Goal: Task Accomplishment & Management: Complete application form

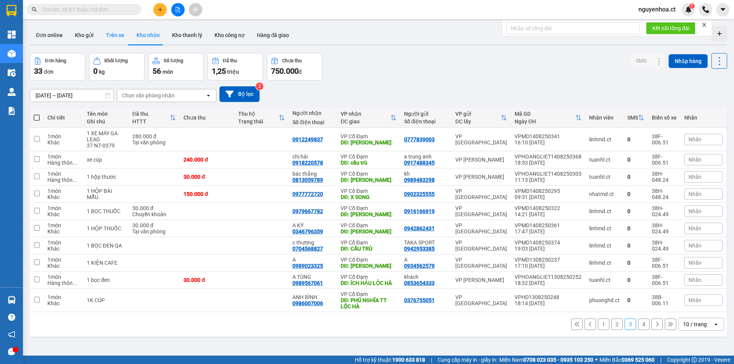
click at [120, 37] on button "Trên xe" at bounding box center [115, 35] width 31 height 18
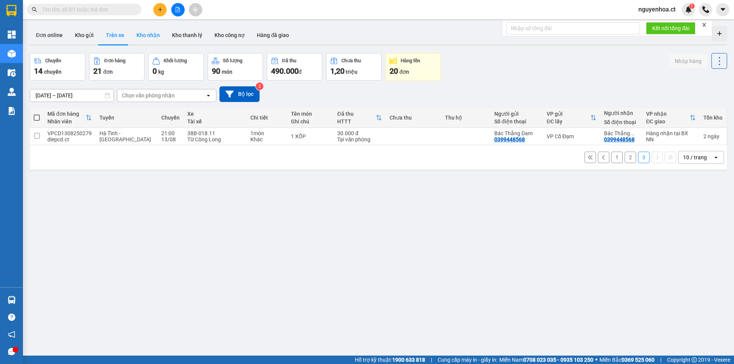
click at [149, 37] on button "Kho nhận" at bounding box center [148, 35] width 36 height 18
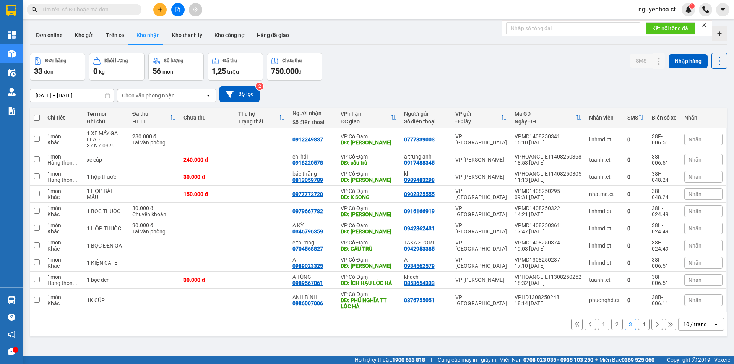
click at [640, 325] on button "4" at bounding box center [643, 324] width 11 height 11
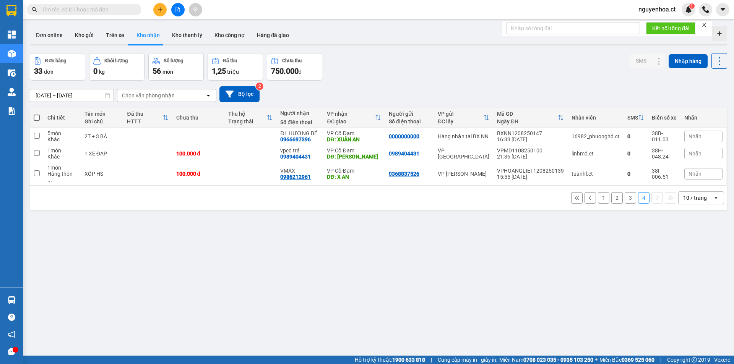
drag, startPoint x: 77, startPoint y: 11, endPoint x: 88, endPoint y: 14, distance: 10.7
click at [78, 11] on input "text" at bounding box center [87, 9] width 90 height 8
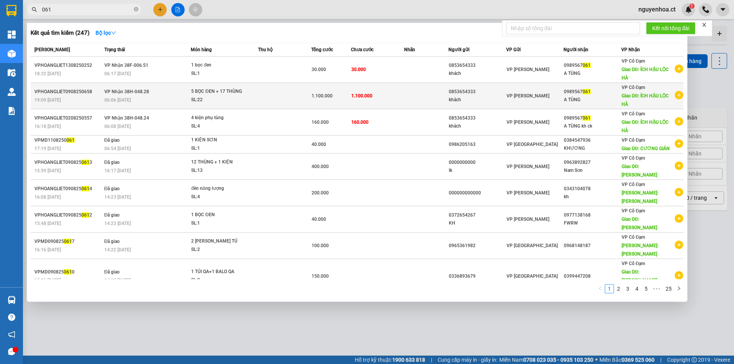
type input "061"
click at [174, 101] on div "06:06 [DATE]" at bounding box center [147, 100] width 86 height 8
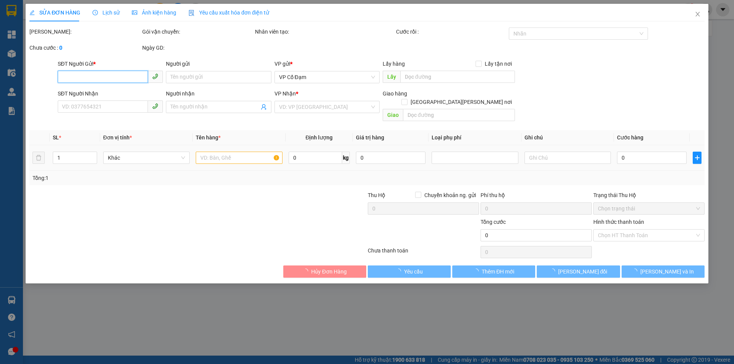
type input "0853654333"
type input "khách"
type input "0989567061"
type input "A TÙNG"
type input "ÍCH HẬU LỘC HÀ"
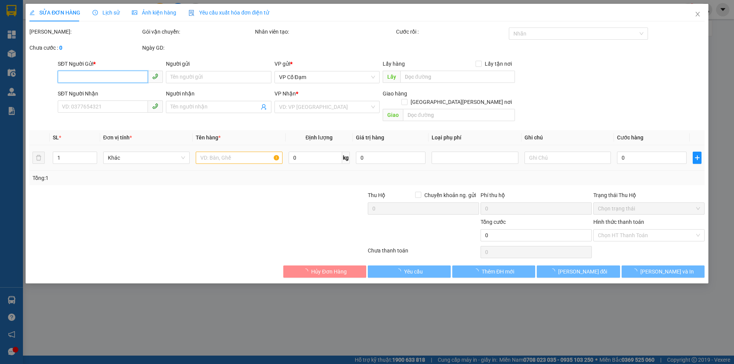
type input "1.100.000"
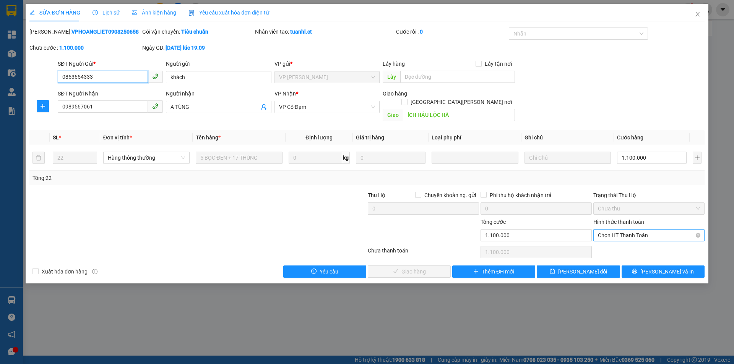
click at [626, 230] on span "Chọn HT Thanh Toán" at bounding box center [649, 235] width 102 height 11
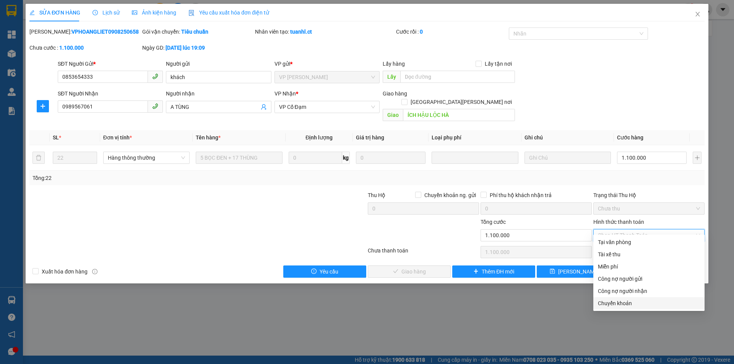
drag, startPoint x: 617, startPoint y: 305, endPoint x: 606, endPoint y: 302, distance: 10.9
click at [616, 304] on div "Chuyển khoản" at bounding box center [649, 303] width 102 height 8
type input "0"
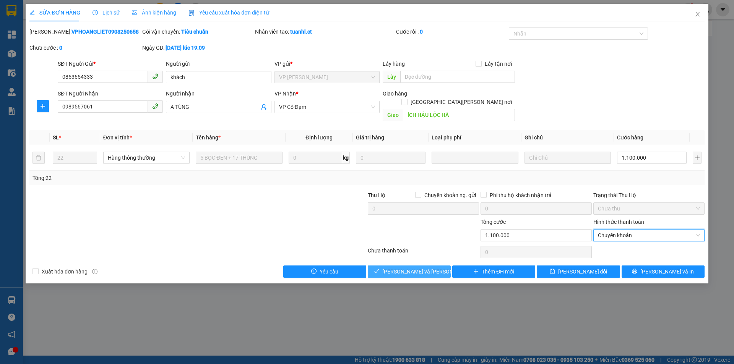
click at [423, 268] on span "[PERSON_NAME] và [PERSON_NAME] hàng" at bounding box center [433, 272] width 103 height 8
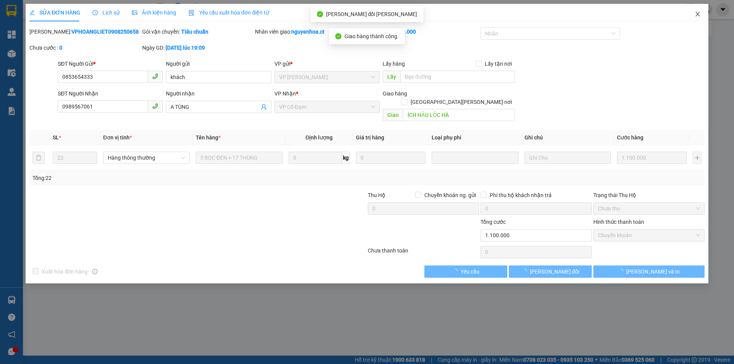
click at [696, 16] on icon "close" at bounding box center [697, 14] width 4 height 5
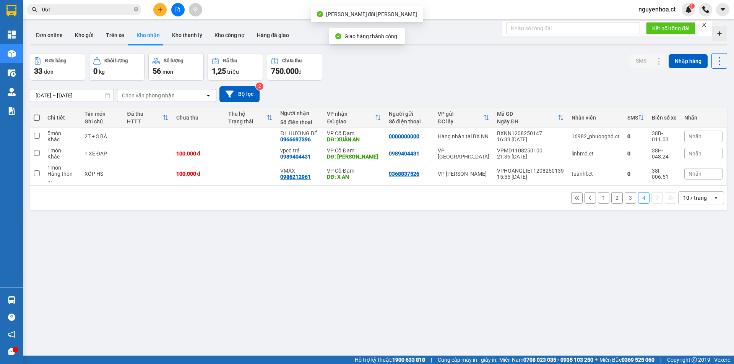
click at [75, 6] on input "061" at bounding box center [87, 9] width 90 height 8
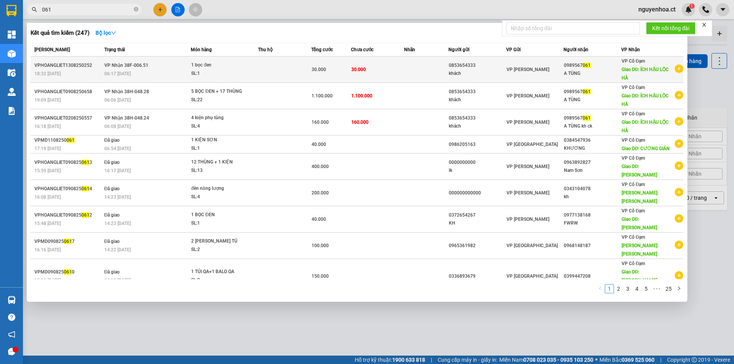
click at [174, 79] on td "[PERSON_NAME] 38F-006.51 06:17 [DATE]" at bounding box center [146, 70] width 89 height 26
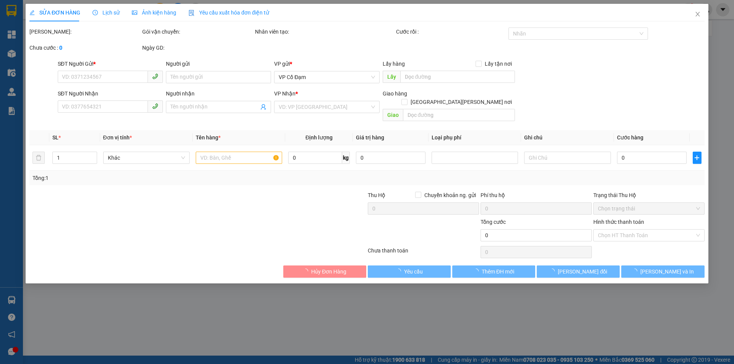
type input "0853654333"
type input "khách"
type input "0989567061"
type input "A TÙNG"
type input "ÍCH HẬU LỘC HÀ"
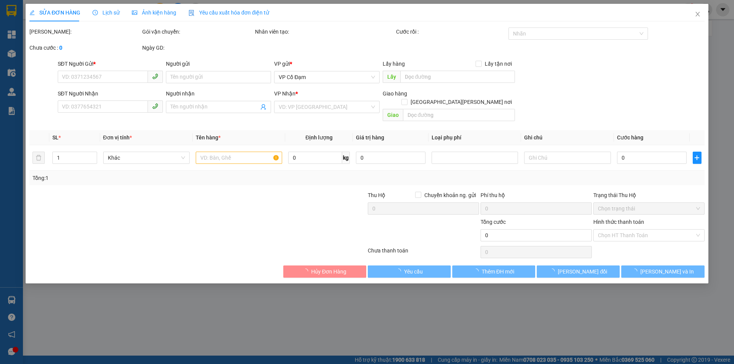
type input "30.000"
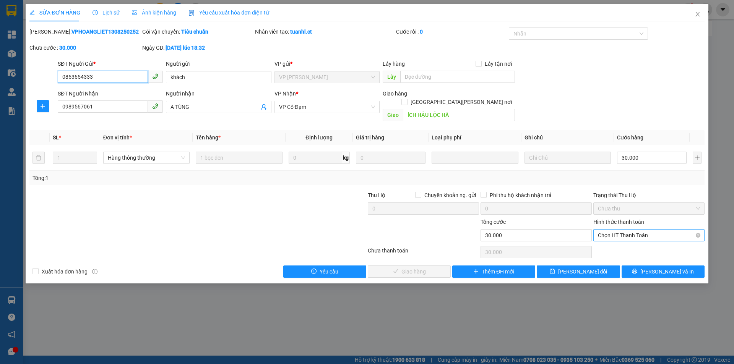
drag, startPoint x: 617, startPoint y: 227, endPoint x: 623, endPoint y: 232, distance: 7.6
click at [618, 230] on span "Chọn HT Thanh Toán" at bounding box center [649, 235] width 102 height 11
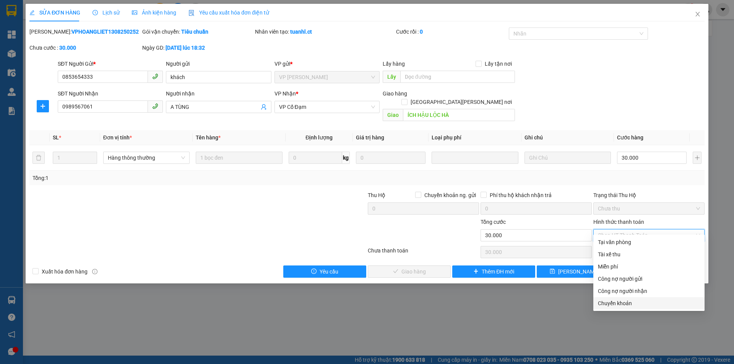
drag, startPoint x: 628, startPoint y: 301, endPoint x: 624, endPoint y: 300, distance: 3.8
click at [627, 301] on div "Chuyển khoản" at bounding box center [649, 303] width 102 height 8
type input "0"
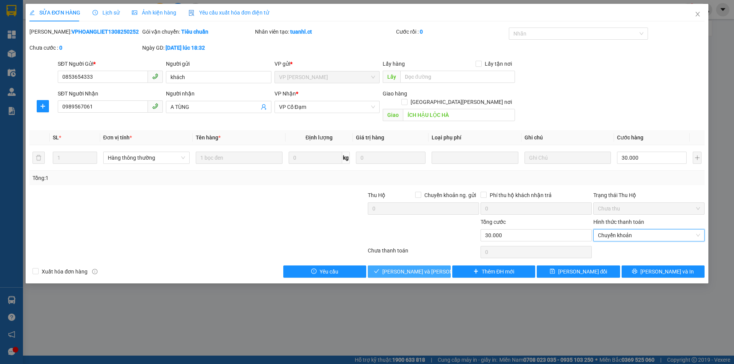
click at [416, 268] on span "[PERSON_NAME] và [PERSON_NAME] hàng" at bounding box center [433, 272] width 103 height 8
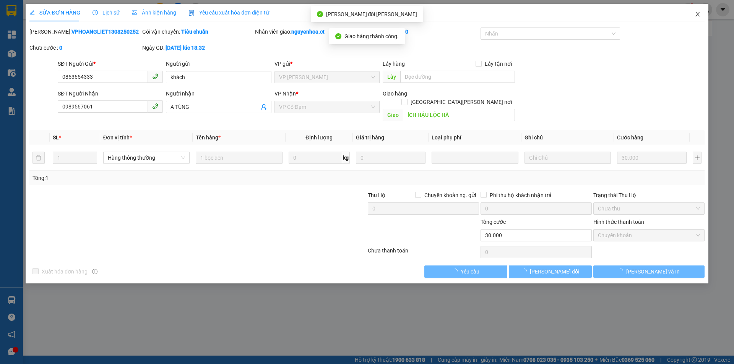
click at [697, 15] on icon "close" at bounding box center [697, 14] width 4 height 5
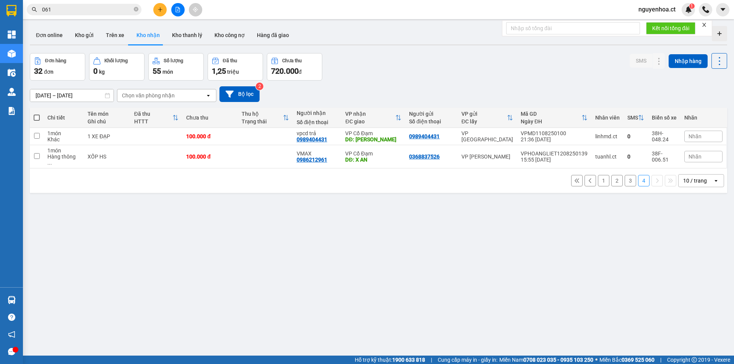
click at [61, 11] on input "061" at bounding box center [87, 9] width 90 height 8
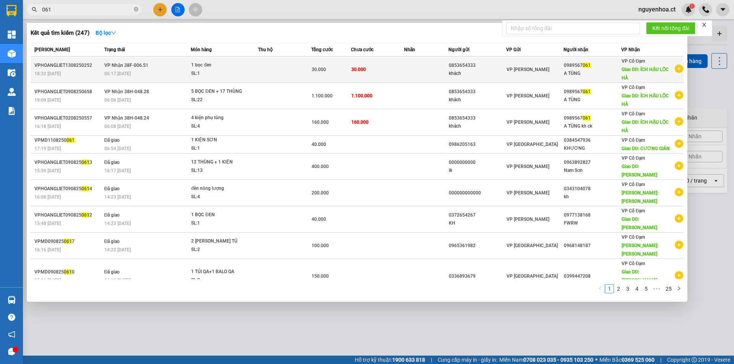
click at [139, 74] on div "06:17 [DATE]" at bounding box center [147, 74] width 86 height 8
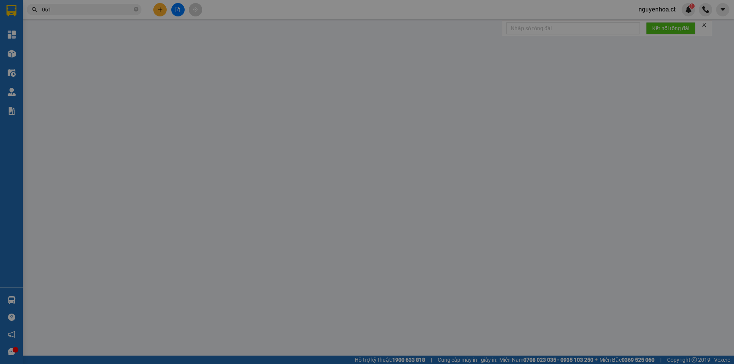
type input "0853654333"
type input "khách"
type input "0989567061"
type input "A TÙNG"
type input "ÍCH HẬU LỘC HÀ"
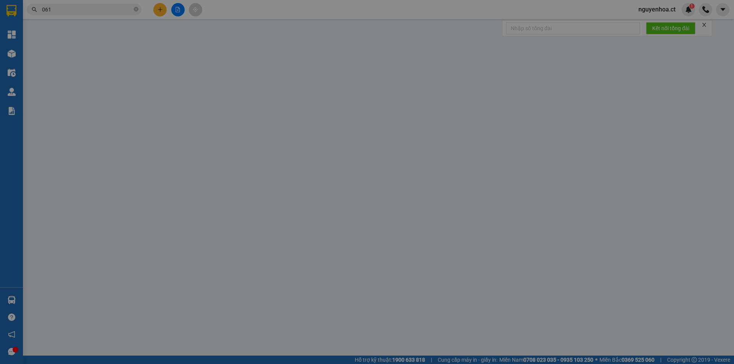
type input "30.000"
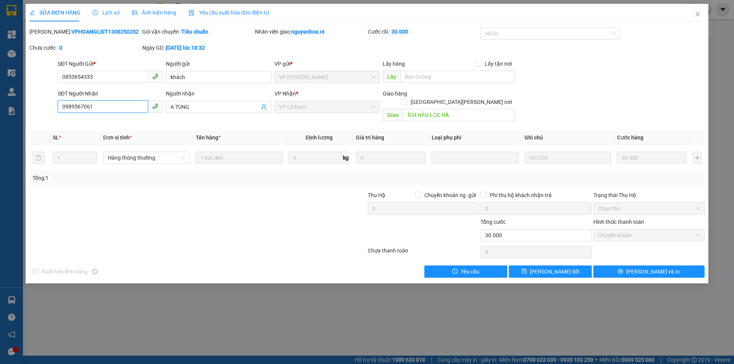
click at [95, 107] on input "0989567061" at bounding box center [103, 107] width 90 height 12
click at [699, 12] on icon "close" at bounding box center [697, 14] width 6 height 6
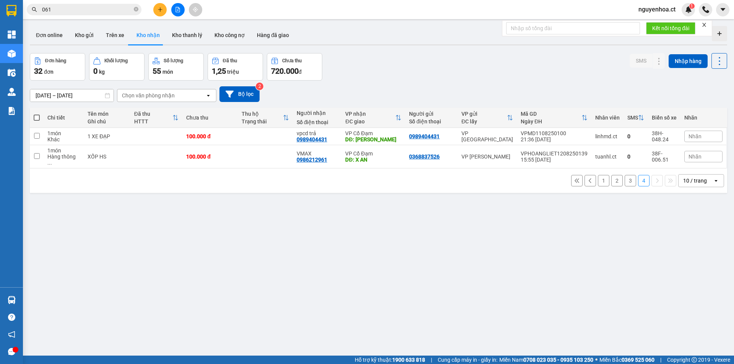
click at [71, 11] on input "061" at bounding box center [87, 9] width 90 height 8
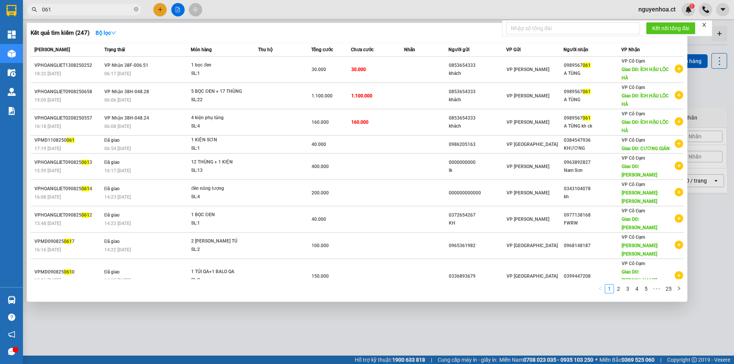
click at [71, 11] on input "061" at bounding box center [87, 9] width 90 height 8
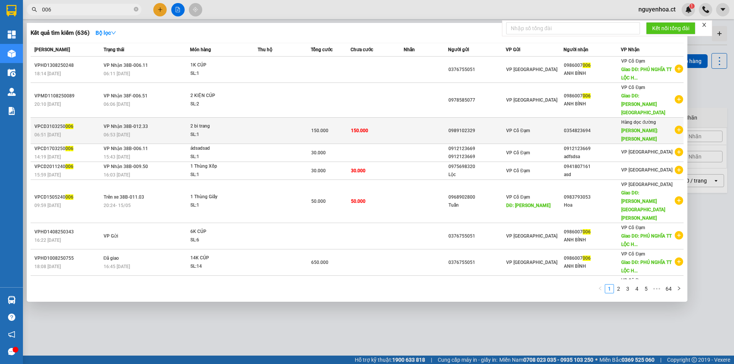
type input "006"
click at [142, 131] on div "06:53 [DATE]" at bounding box center [147, 135] width 86 height 8
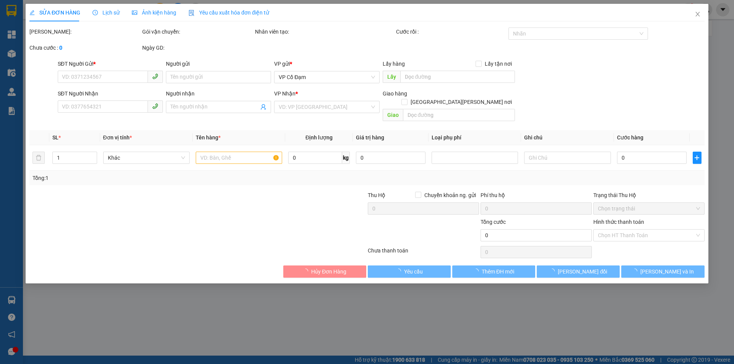
type input "0989102329"
type input "0354823694"
type input "[PERSON_NAME]"
type input "150.000"
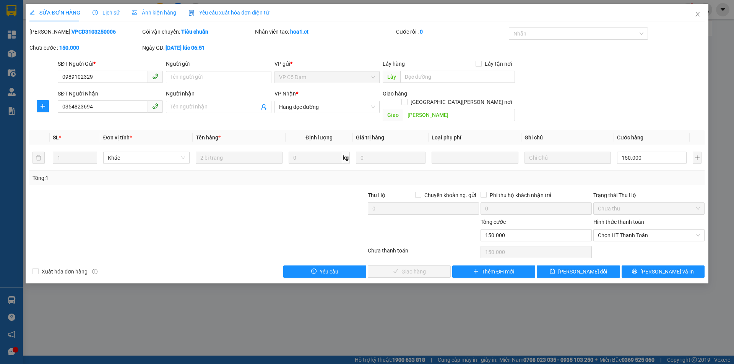
click at [105, 13] on span "Lịch sử" at bounding box center [105, 13] width 27 height 6
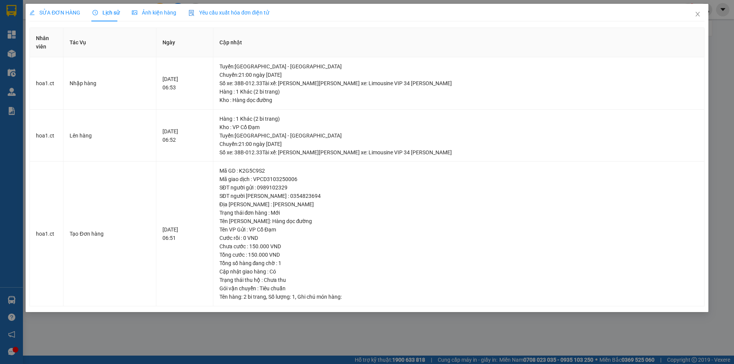
click at [64, 11] on span "SỬA ĐƠN HÀNG" at bounding box center [54, 13] width 51 height 6
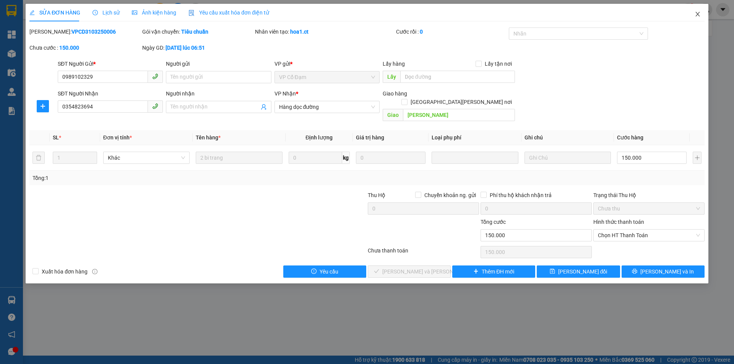
drag, startPoint x: 698, startPoint y: 15, endPoint x: 252, endPoint y: 18, distance: 446.4
click at [697, 16] on icon "close" at bounding box center [697, 14] width 6 height 6
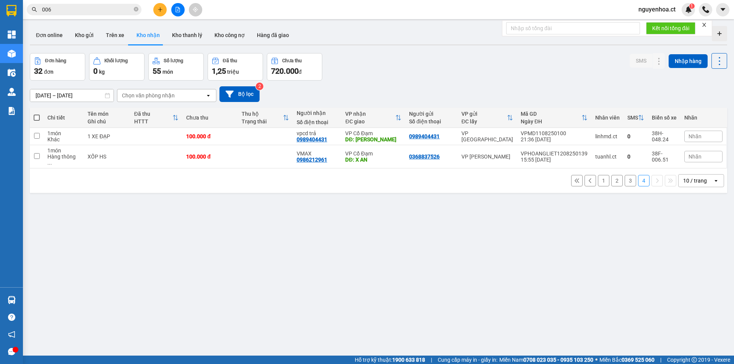
click at [79, 7] on input "006" at bounding box center [87, 9] width 90 height 8
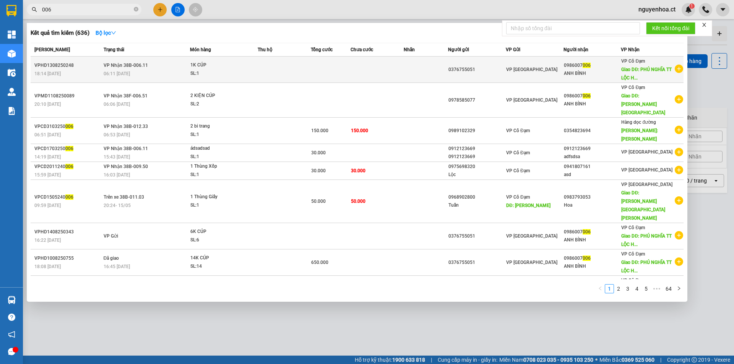
click at [151, 78] on td "[PERSON_NAME] 38B-006.11 06:11 [DATE]" at bounding box center [146, 70] width 89 height 26
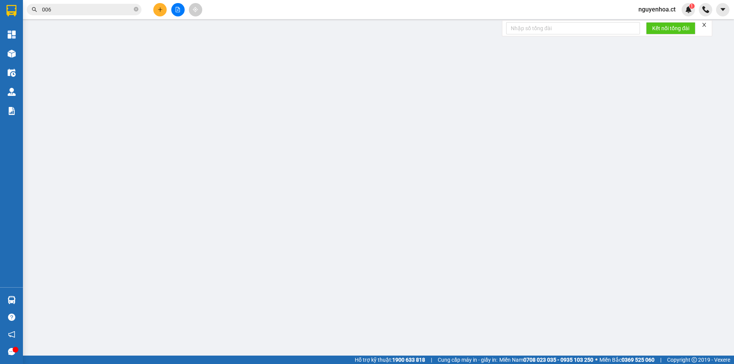
type input "0376755051"
type input "0986007006"
type input "ANH BÌNH"
type input "PHÚ NGHĨA TT LỘC HÀ"
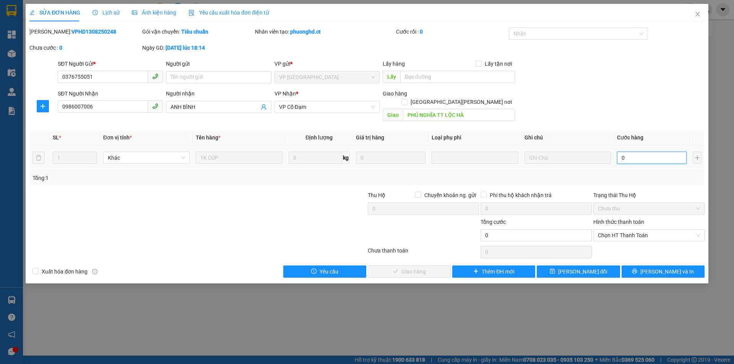
click at [636, 152] on input "0" at bounding box center [652, 158] width 70 height 12
type input "5"
type input "50"
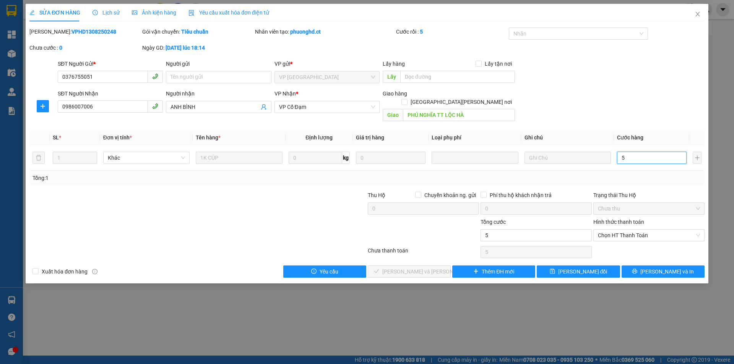
type input "50"
click at [623, 230] on span "Chọn HT Thanh Toán" at bounding box center [649, 235] width 102 height 11
type input "50"
type input "50.000"
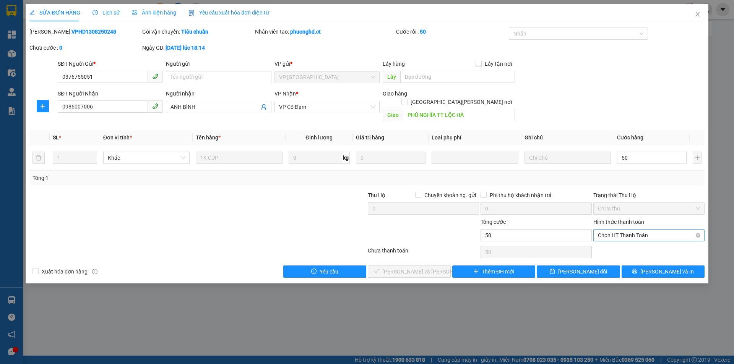
type input "50.000"
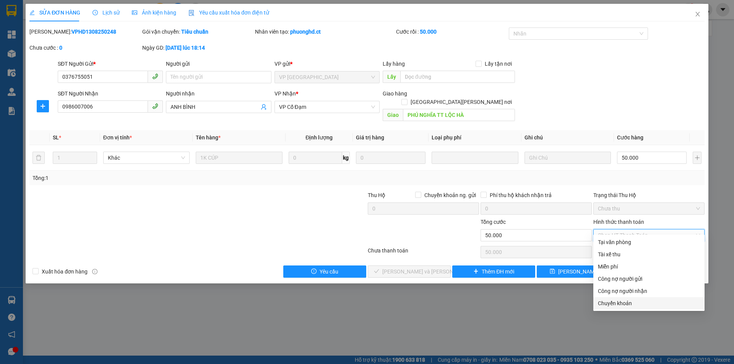
drag, startPoint x: 631, startPoint y: 303, endPoint x: 590, endPoint y: 302, distance: 41.3
click at [631, 304] on div "Chuyển khoản" at bounding box center [649, 303] width 102 height 8
type input "0"
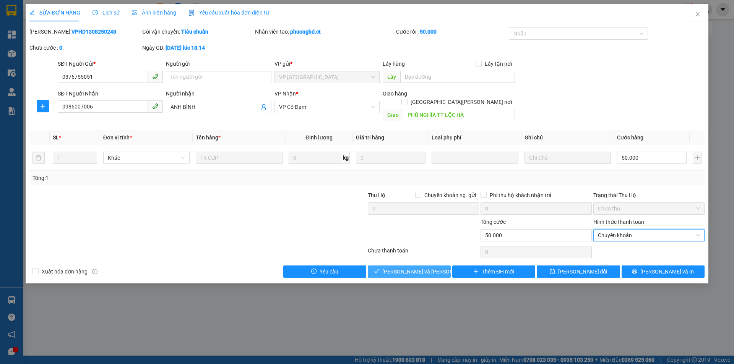
click at [427, 268] on span "[PERSON_NAME] và [PERSON_NAME] hàng" at bounding box center [433, 272] width 103 height 8
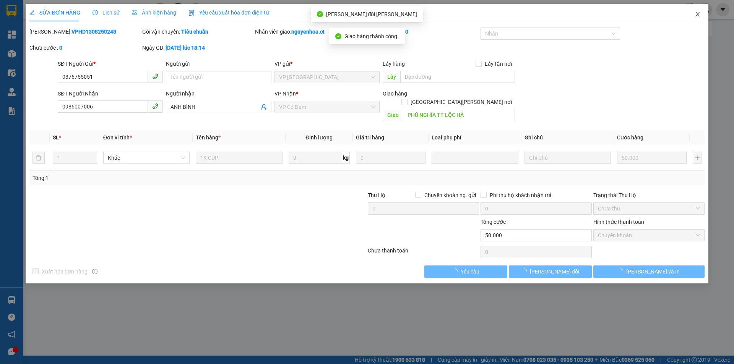
click at [696, 15] on icon "close" at bounding box center [697, 14] width 6 height 6
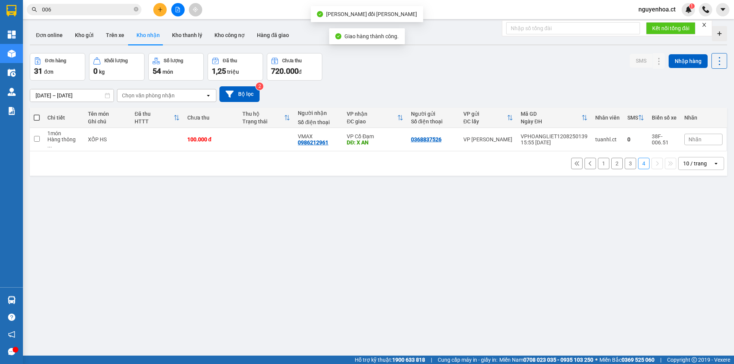
click at [73, 10] on input "006" at bounding box center [87, 9] width 90 height 8
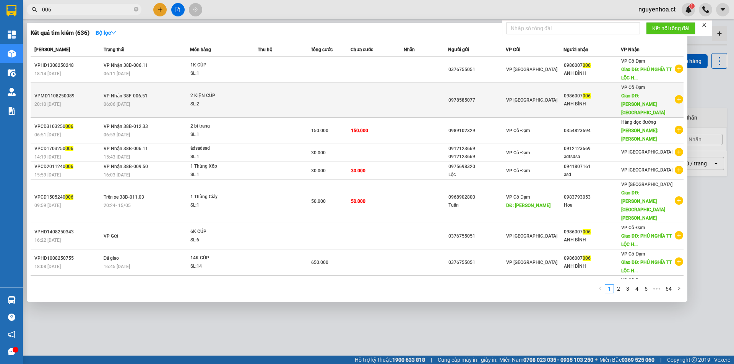
click at [157, 100] on div "06:06 [DATE]" at bounding box center [147, 104] width 86 height 8
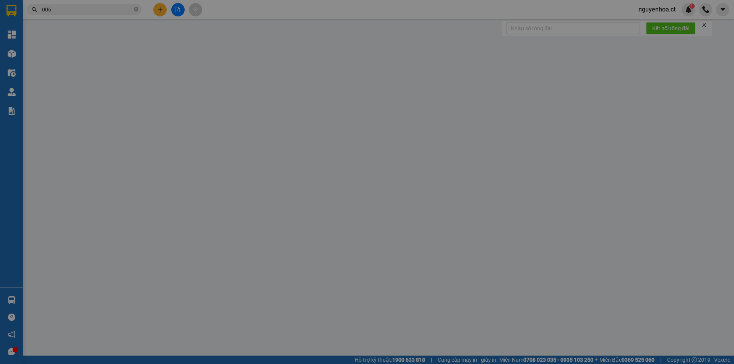
type input "0978585077"
type input "0986007006"
type input "ANH BÌNH"
type input "BÌNH LỘC"
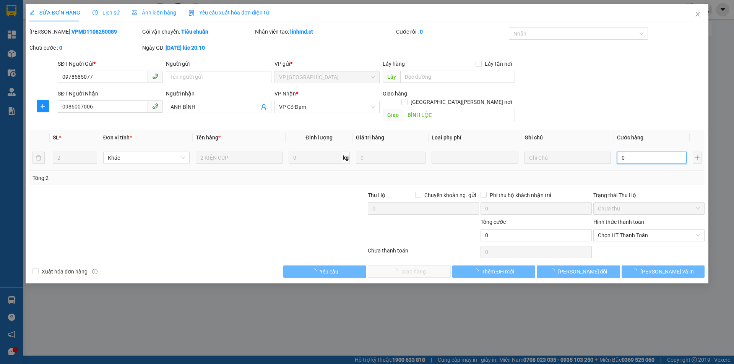
click at [635, 152] on input "0" at bounding box center [652, 158] width 70 height 12
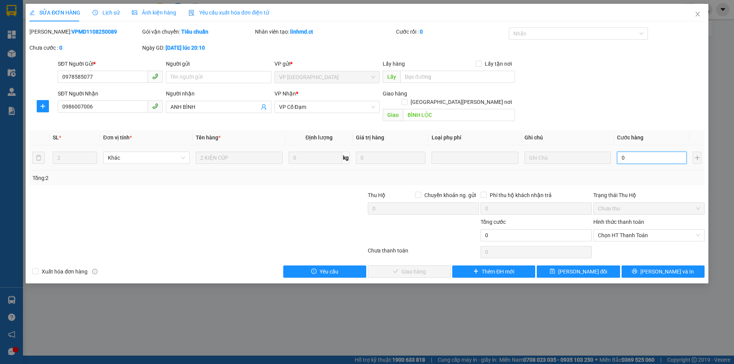
type input "8"
type input "80"
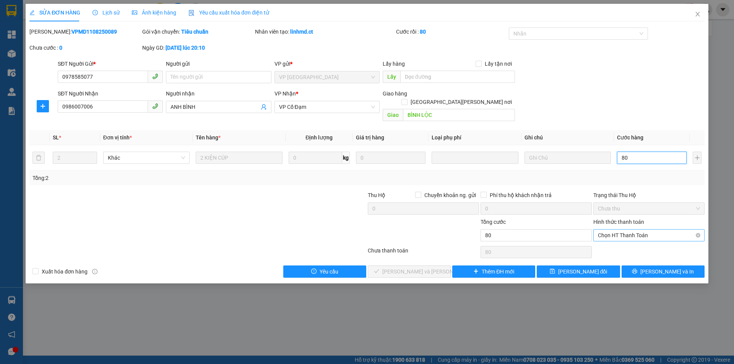
click at [627, 230] on span "Chọn HT Thanh Toán" at bounding box center [649, 235] width 102 height 11
type input "80"
type input "80.000"
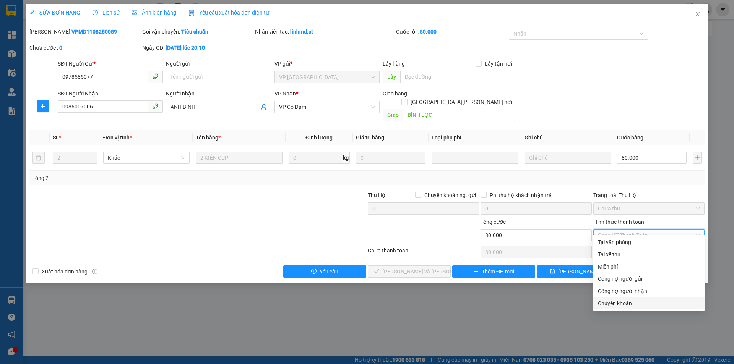
click at [619, 302] on div "Chuyển khoản" at bounding box center [649, 303] width 102 height 8
type input "0"
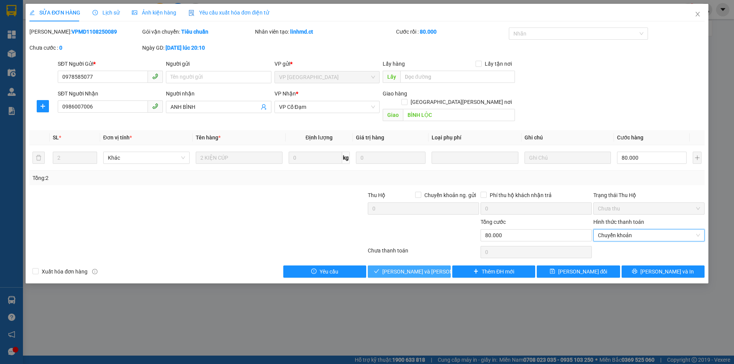
click at [422, 268] on span "[PERSON_NAME] và [PERSON_NAME] hàng" at bounding box center [433, 272] width 103 height 8
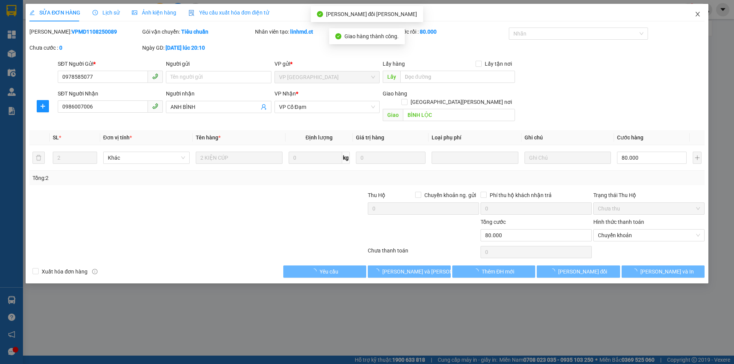
click at [697, 14] on icon "close" at bounding box center [697, 14] width 4 height 5
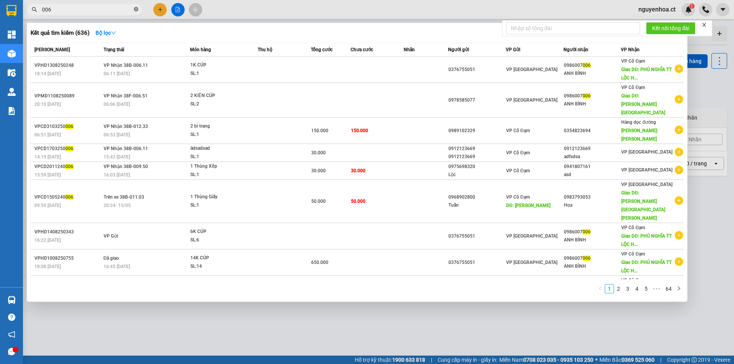
click at [135, 10] on icon "close-circle" at bounding box center [136, 9] width 5 height 5
